Goal: Information Seeking & Learning: Find specific page/section

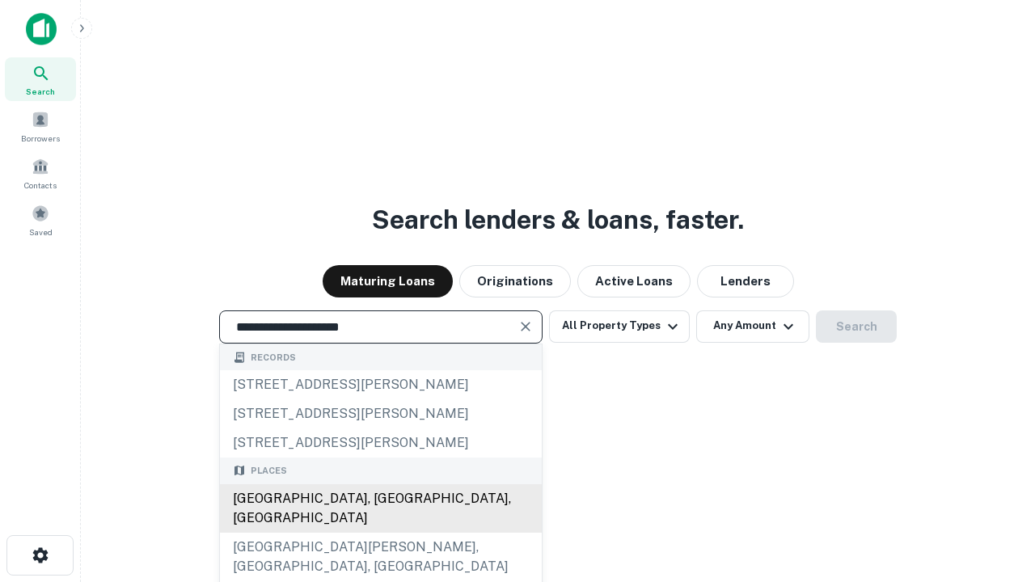
click at [380, 533] on div "[GEOGRAPHIC_DATA], [GEOGRAPHIC_DATA], [GEOGRAPHIC_DATA]" at bounding box center [381, 508] width 322 height 49
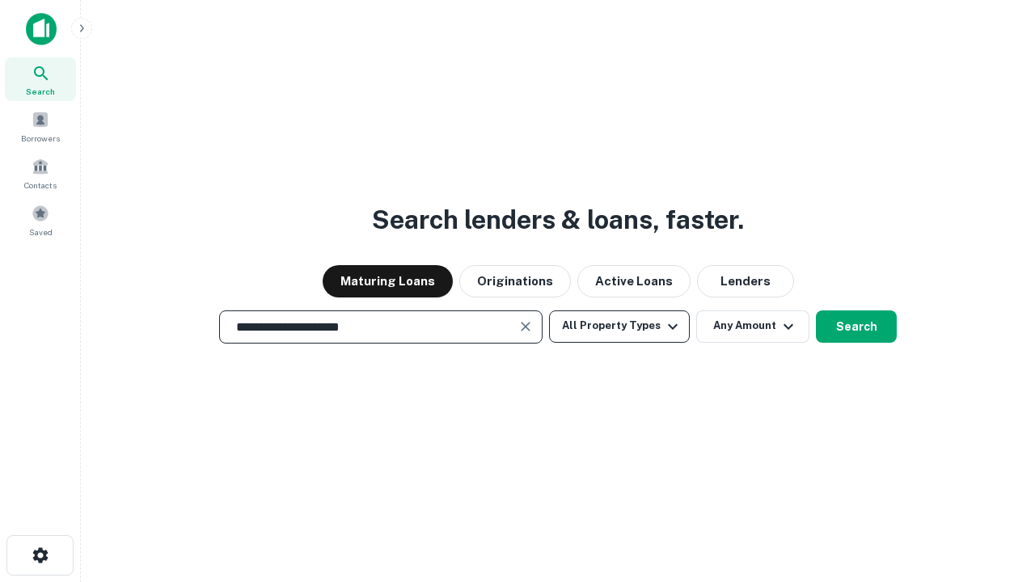
type input "**********"
click at [619, 326] on button "All Property Types" at bounding box center [619, 327] width 141 height 32
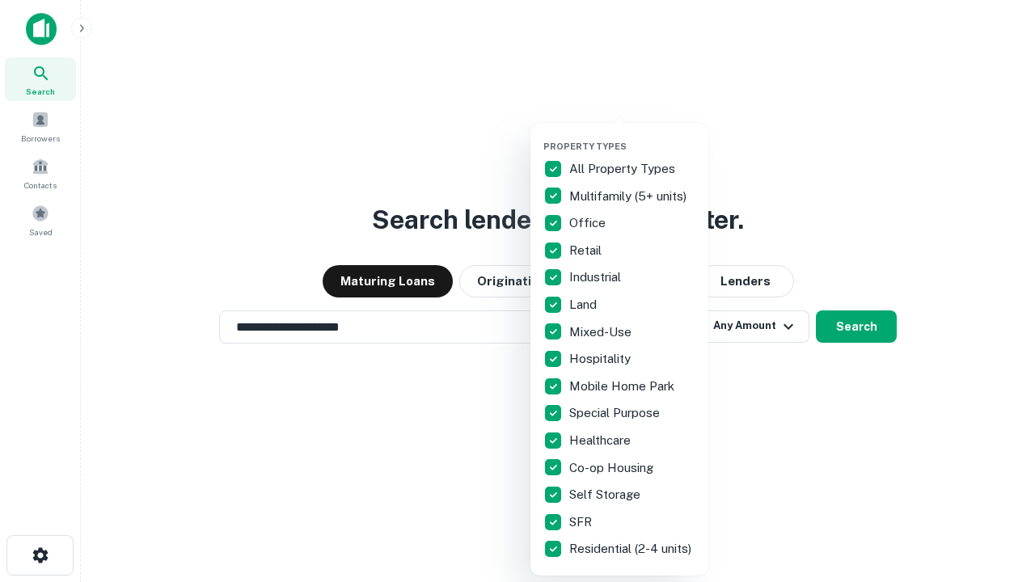
click at [632, 136] on button "button" at bounding box center [632, 136] width 178 height 1
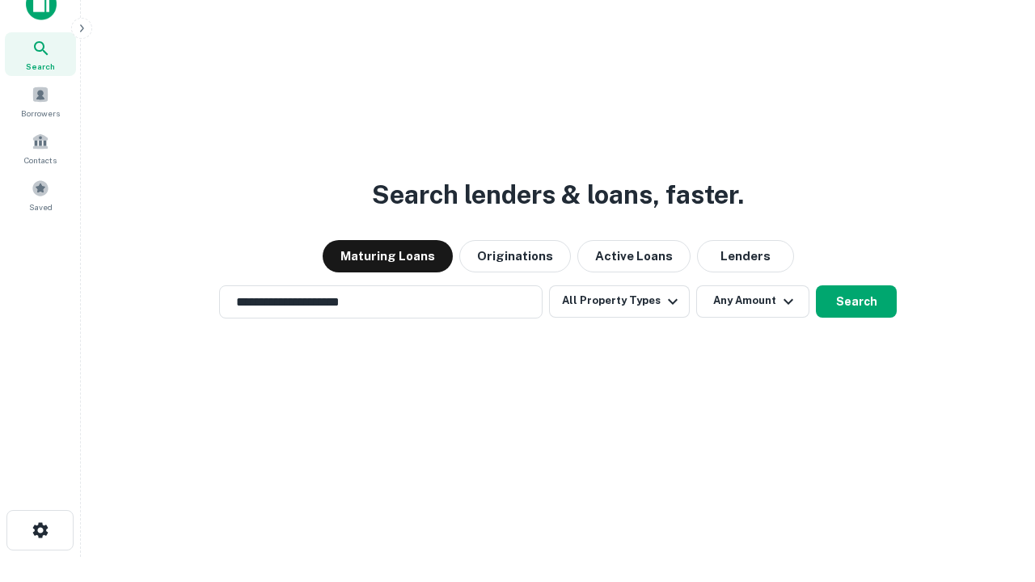
scroll to position [10, 195]
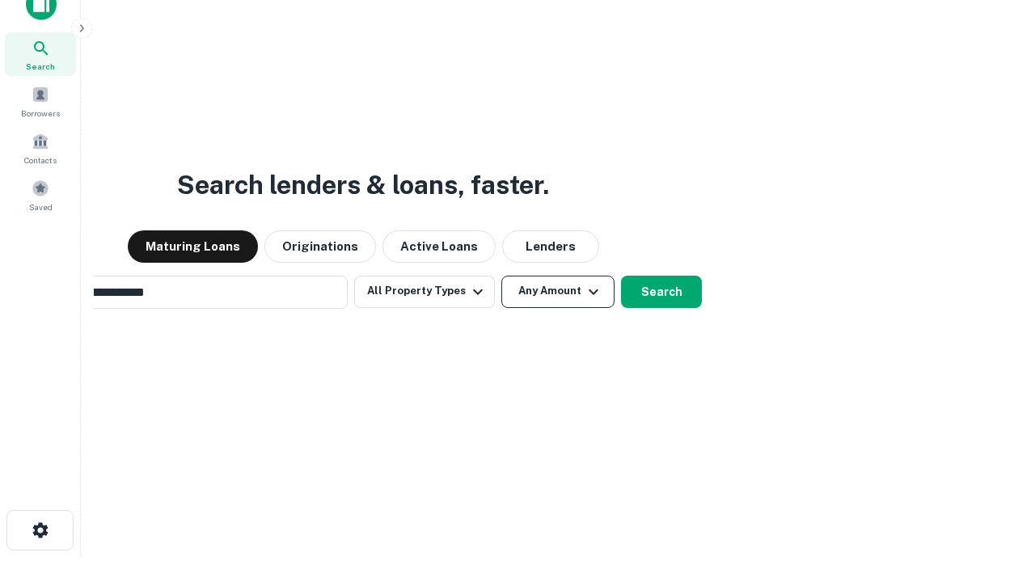
click at [501, 276] on button "Any Amount" at bounding box center [557, 292] width 113 height 32
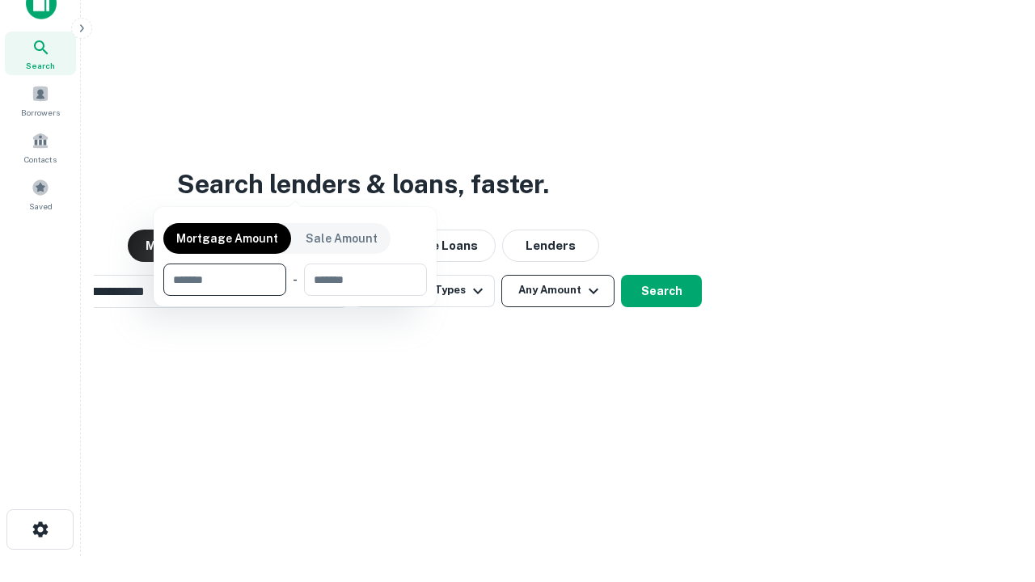
scroll to position [116, 458]
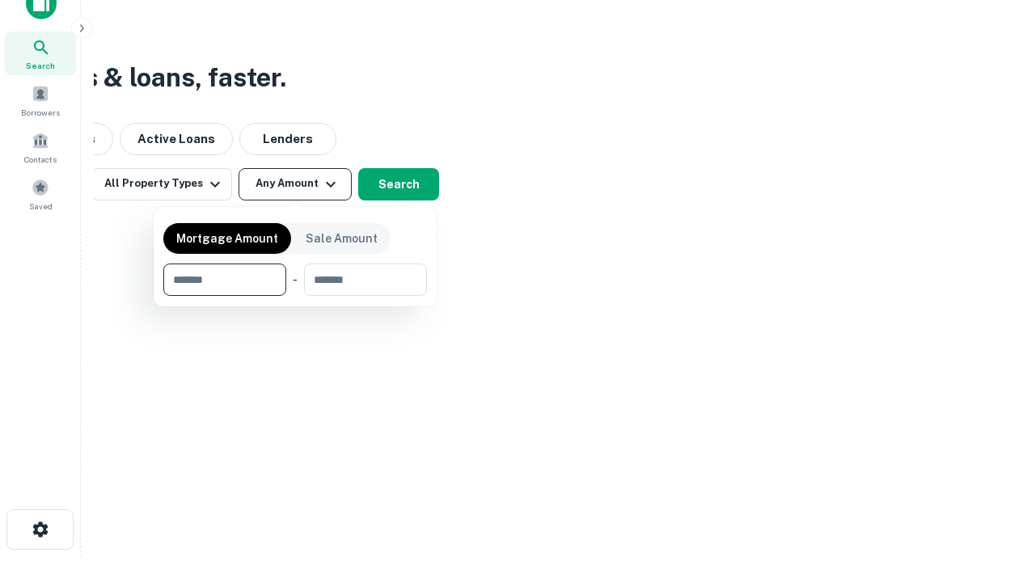
type input "*******"
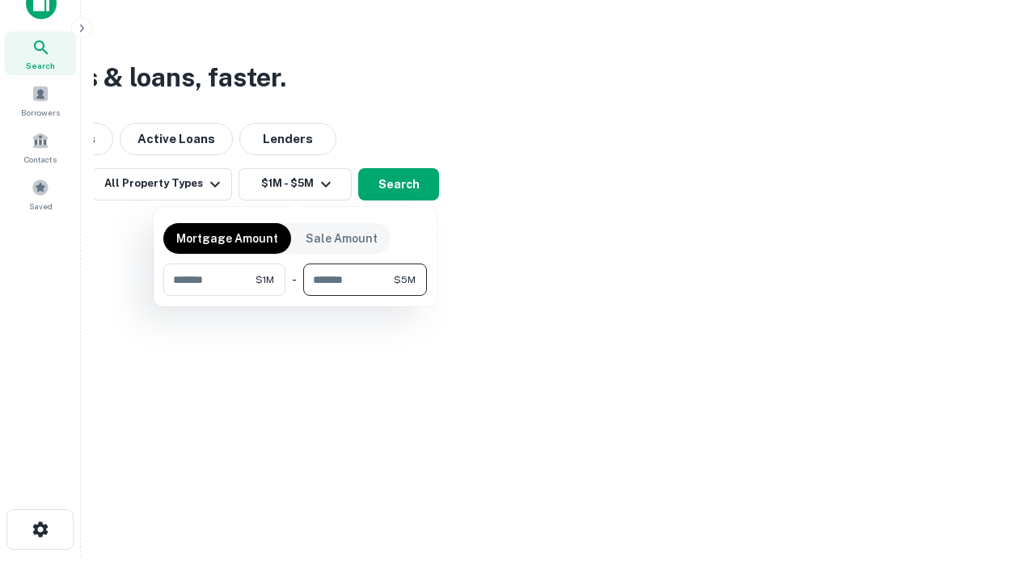
type input "*******"
click at [295, 296] on button "button" at bounding box center [295, 296] width 264 height 1
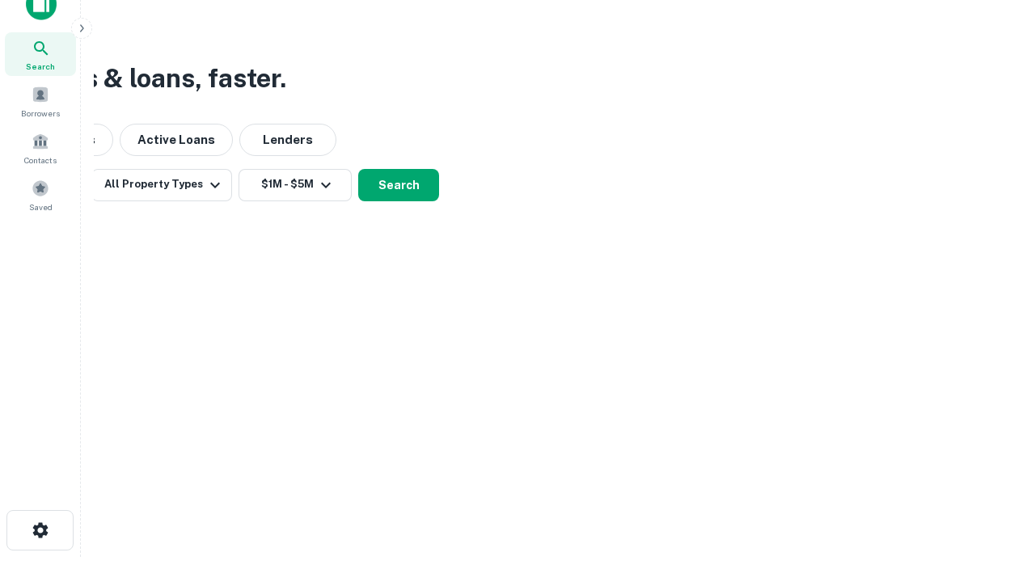
scroll to position [10, 298]
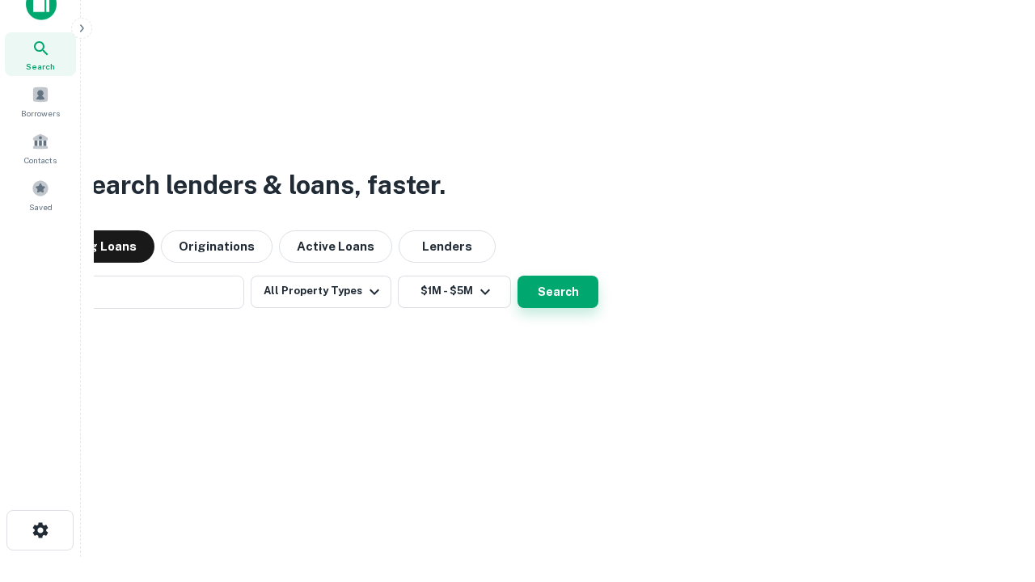
click at [518, 276] on button "Search" at bounding box center [558, 292] width 81 height 32
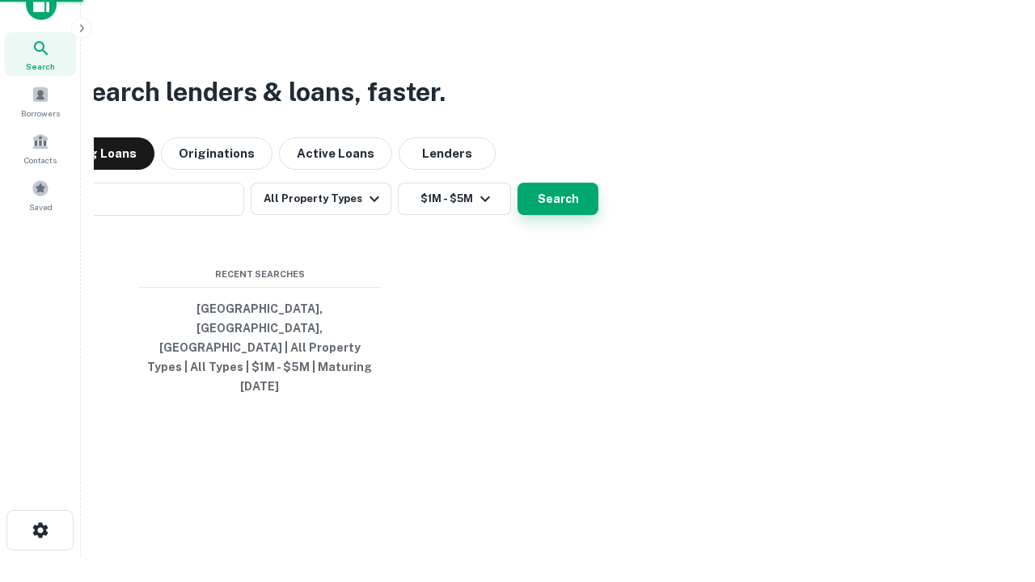
scroll to position [43, 458]
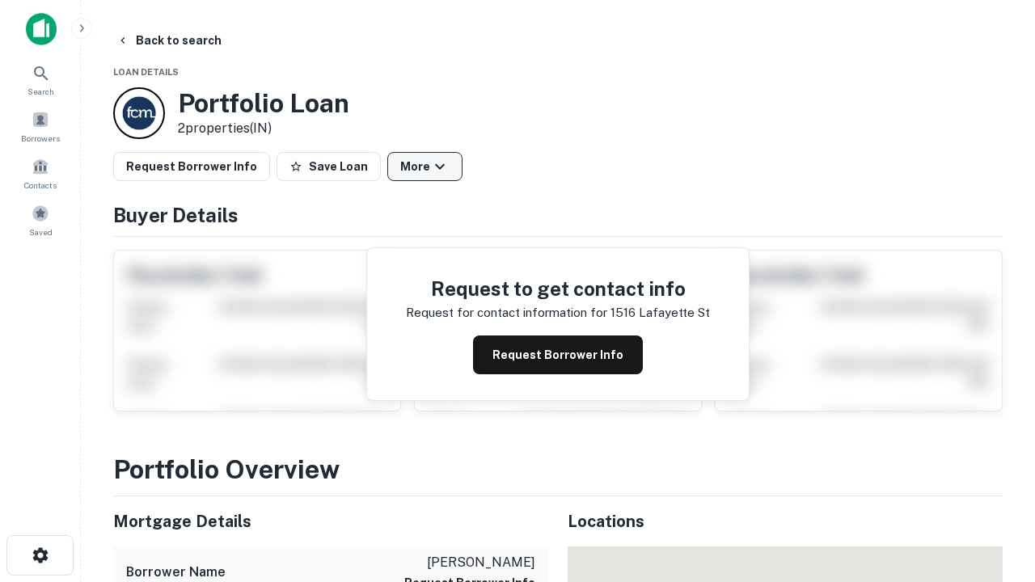
click at [425, 167] on button "More" at bounding box center [424, 166] width 75 height 29
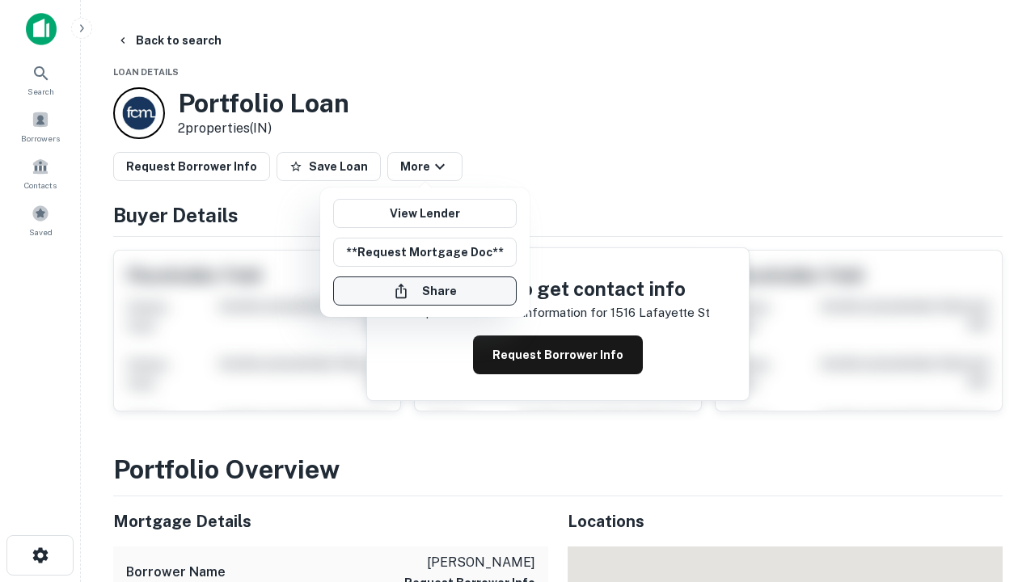
click at [425, 291] on button "Share" at bounding box center [425, 291] width 184 height 29
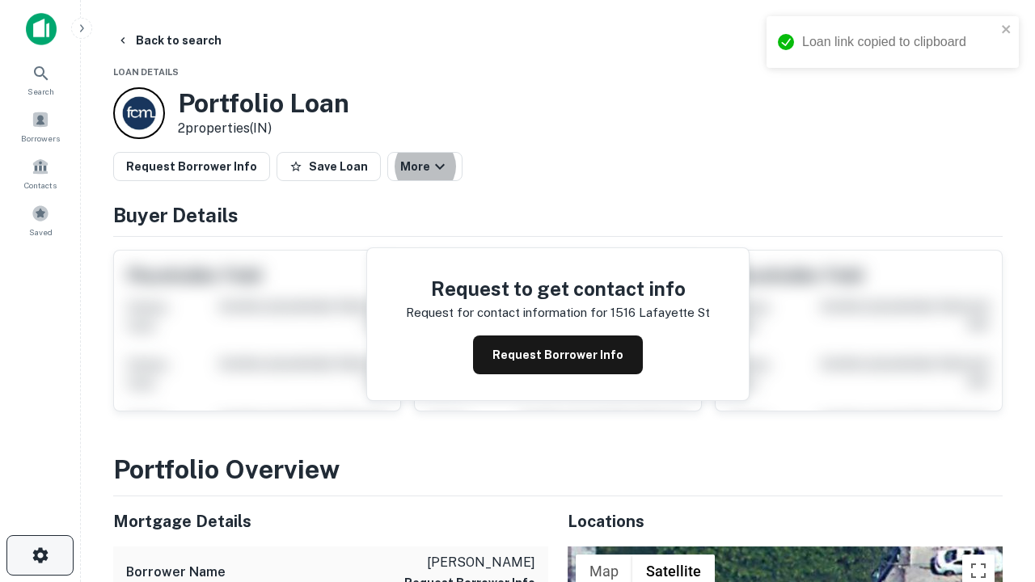
click at [40, 556] on icon "button" at bounding box center [40, 555] width 19 height 19
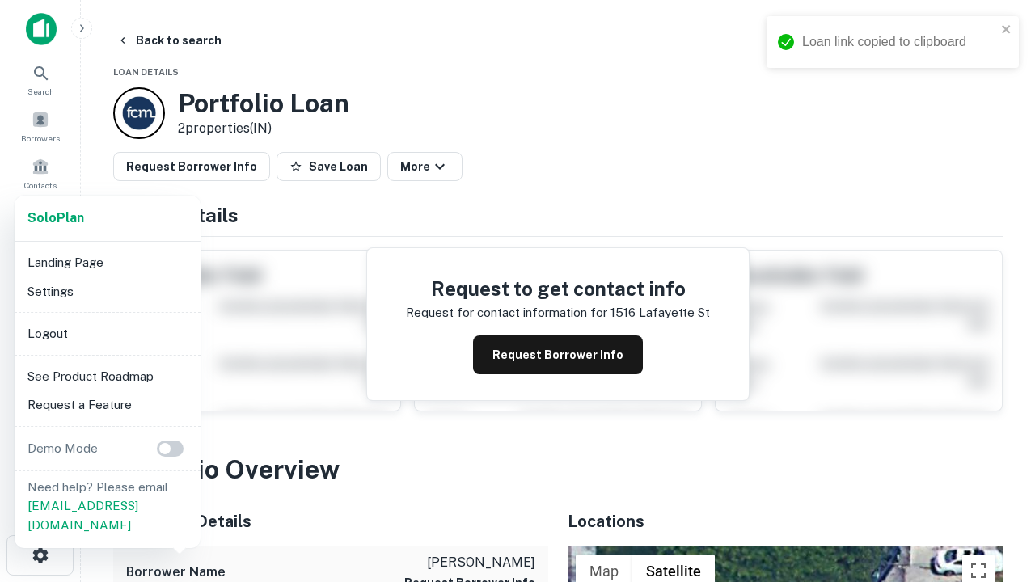
click at [107, 333] on li "Logout" at bounding box center [107, 333] width 173 height 29
